Goal: Information Seeking & Learning: Learn about a topic

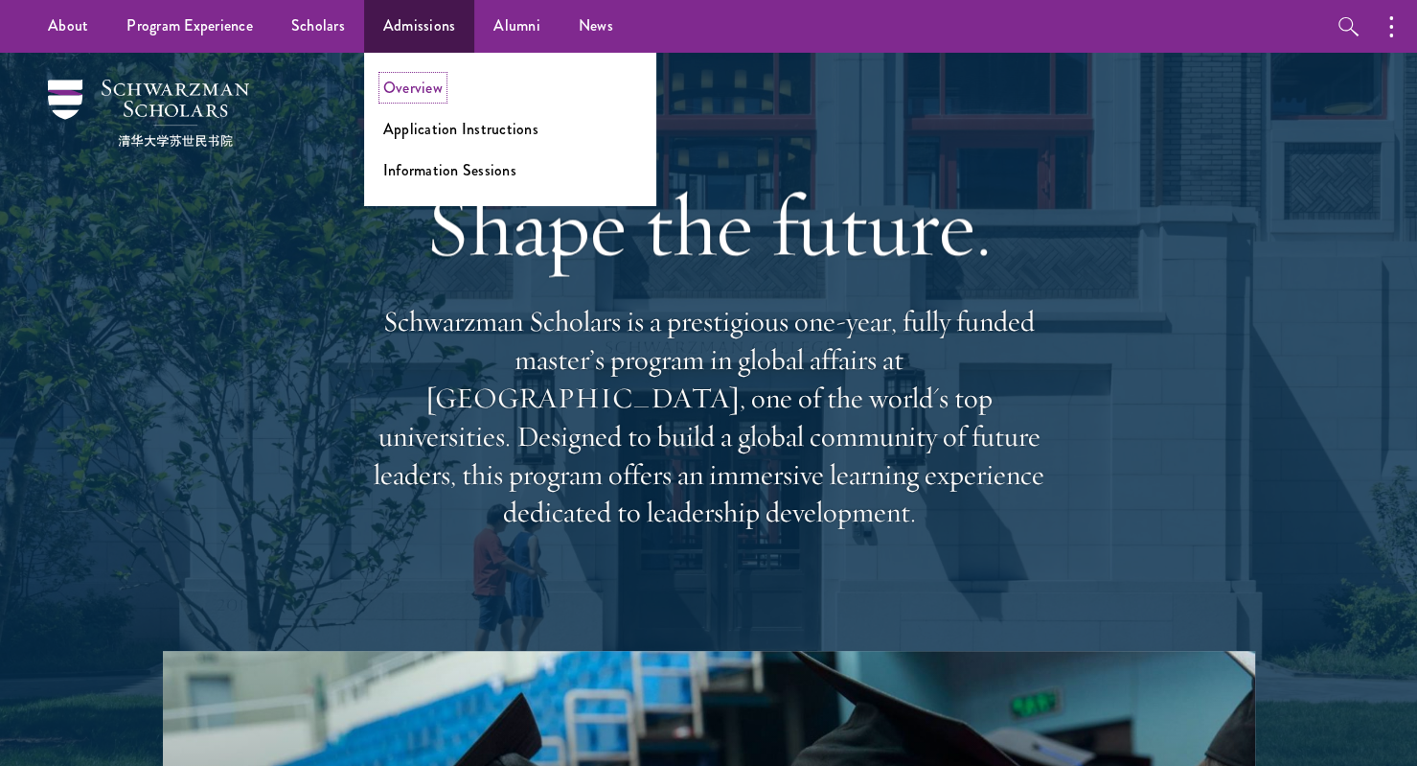
click at [412, 97] on link "Overview" at bounding box center [412, 88] width 59 height 22
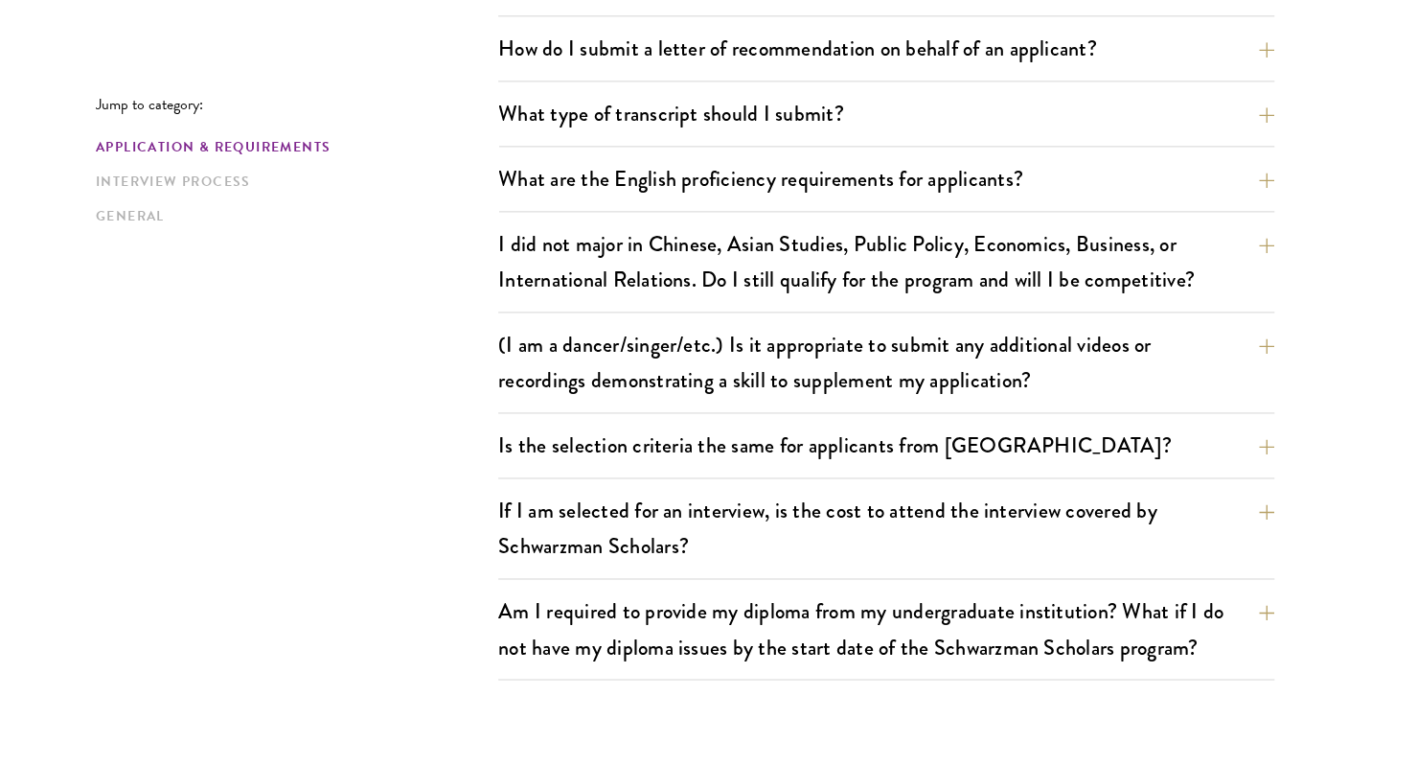
scroll to position [1477, 0]
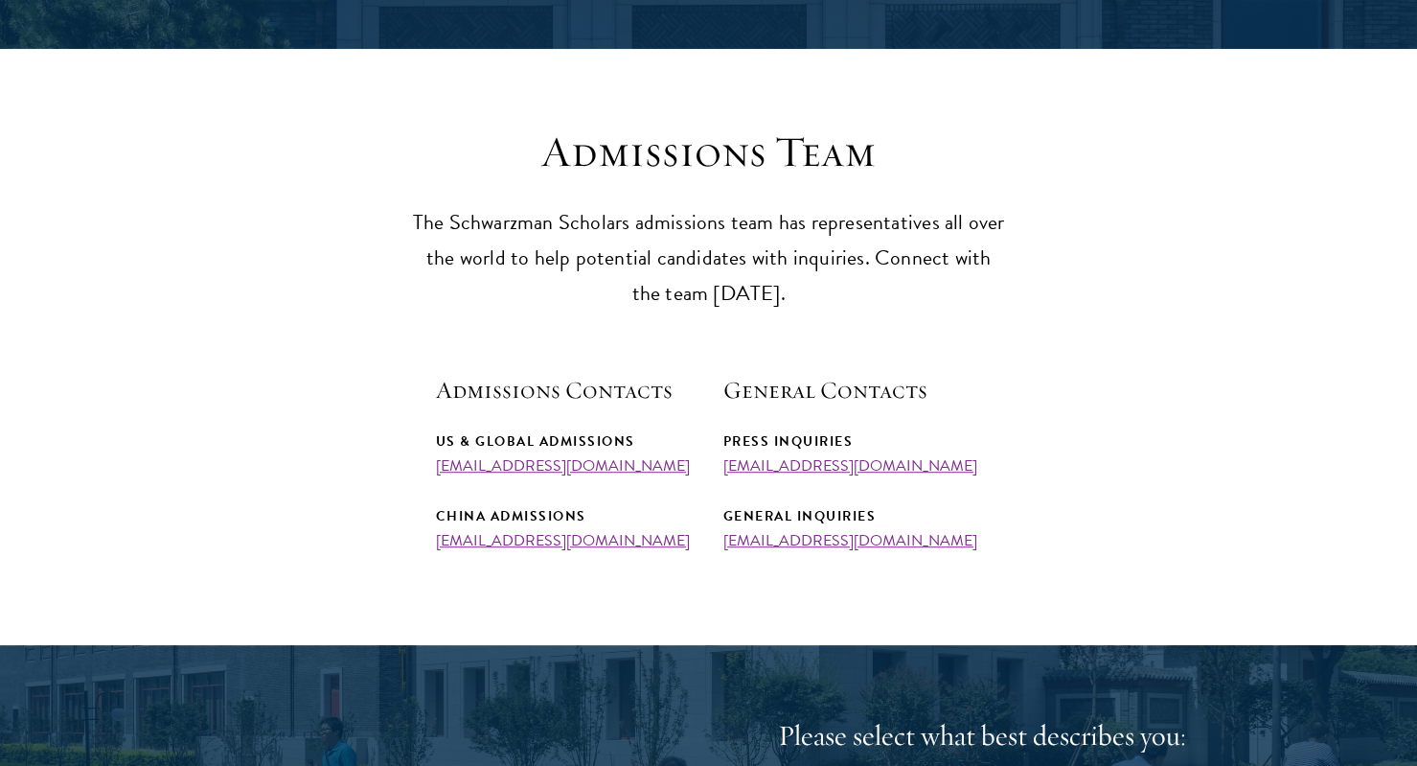
scroll to position [446, 0]
